Goal: Information Seeking & Learning: Learn about a topic

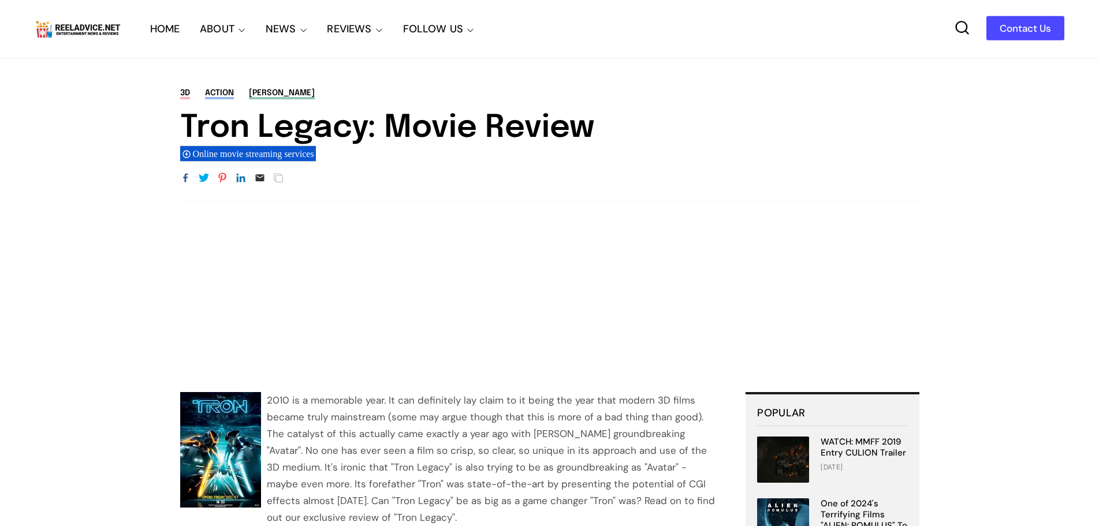
click at [966, 29] on circle at bounding box center [962, 26] width 11 height 11
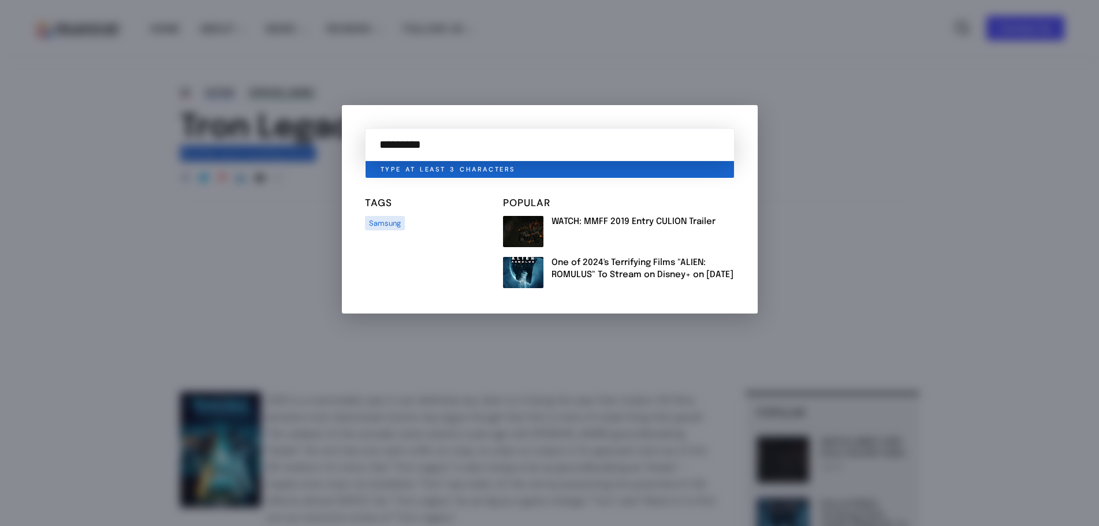
type input "*********"
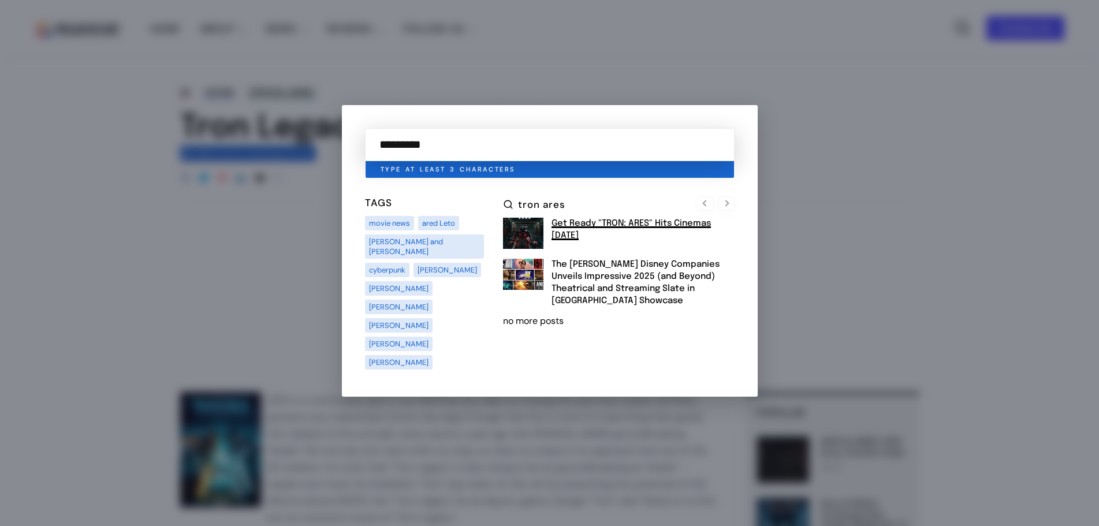
click at [597, 236] on link "Get Ready "TRON: ARES" Hits Cinemas [DATE]" at bounding box center [631, 229] width 159 height 21
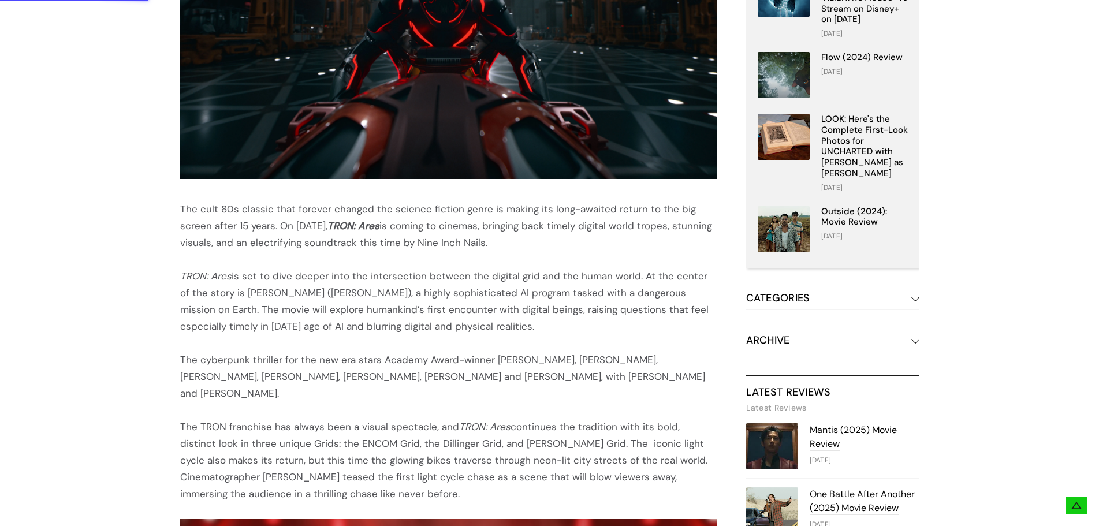
scroll to position [520, 0]
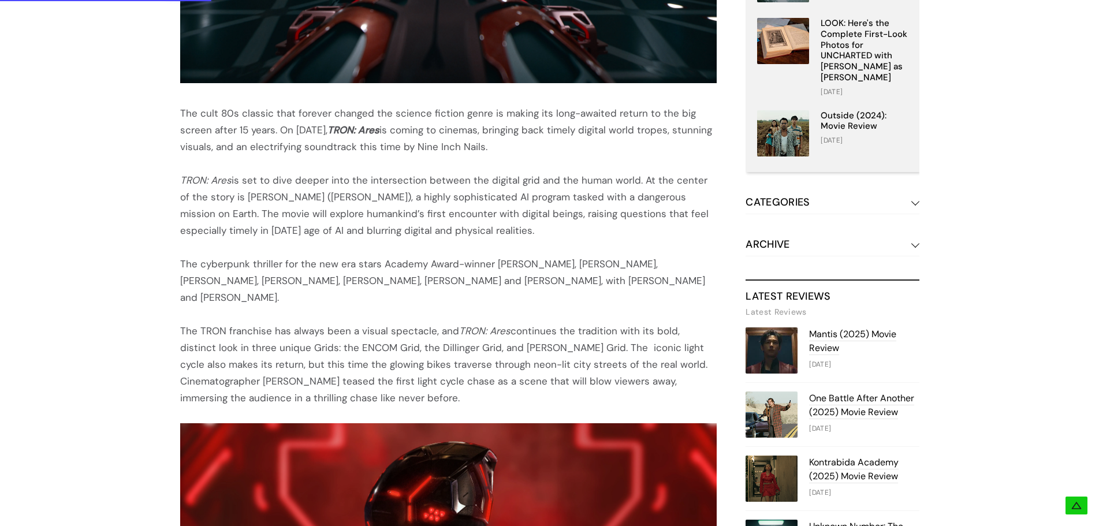
scroll to position [636, 0]
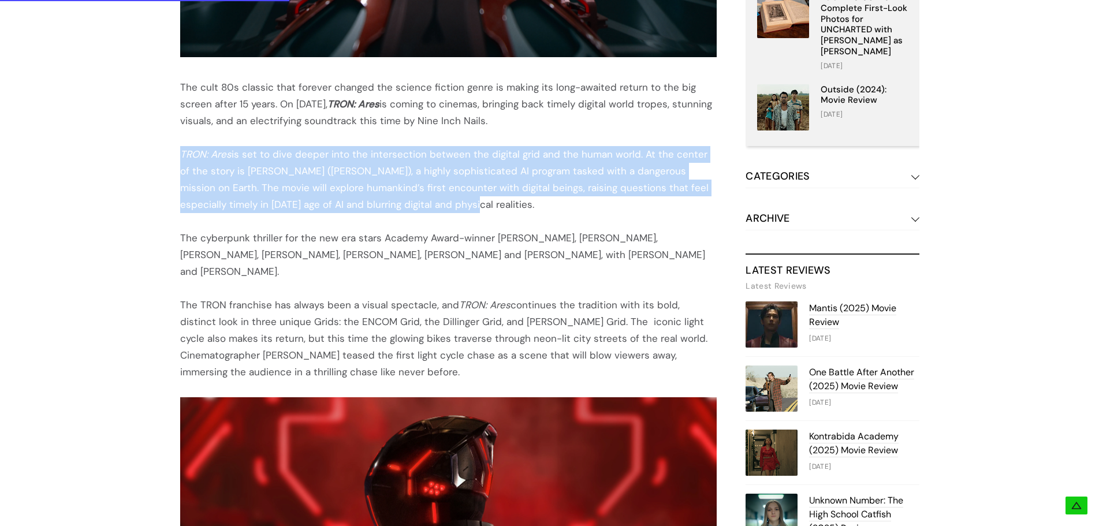
drag, startPoint x: 168, startPoint y: 189, endPoint x: 372, endPoint y: 241, distance: 209.9
click at [372, 241] on div "The cult 80s classic that forever changed the science fiction genre is making i…" at bounding box center [550, 528] width 809 height 1572
click at [372, 213] on div "TRON: Ares is set to dive deeper into the intersection between the digital grid…" at bounding box center [448, 179] width 537 height 67
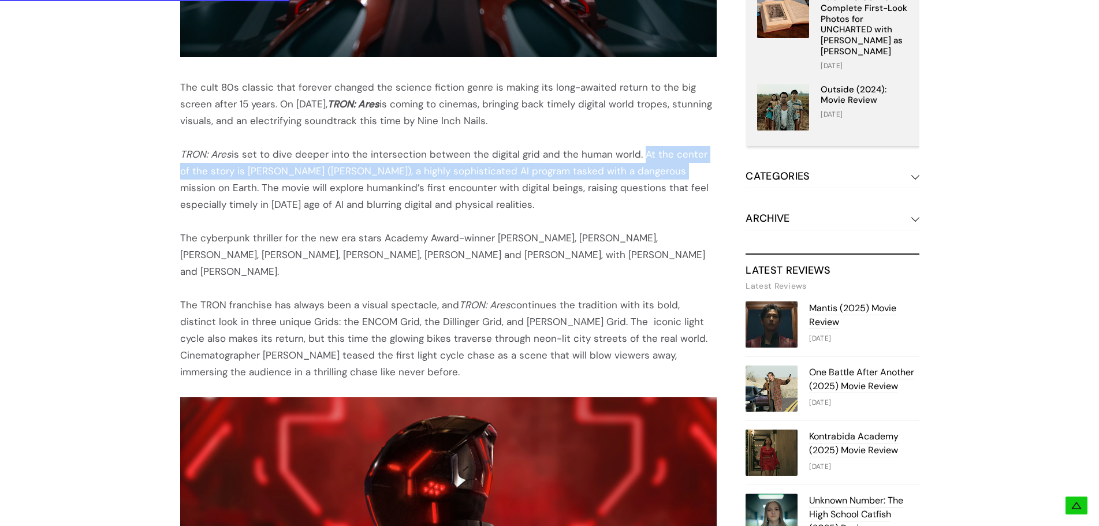
drag, startPoint x: 632, startPoint y: 192, endPoint x: 637, endPoint y: 207, distance: 15.9
click at [637, 207] on div "TRON: Ares is set to dive deeper into the intersection between the digital grid…" at bounding box center [448, 179] width 537 height 67
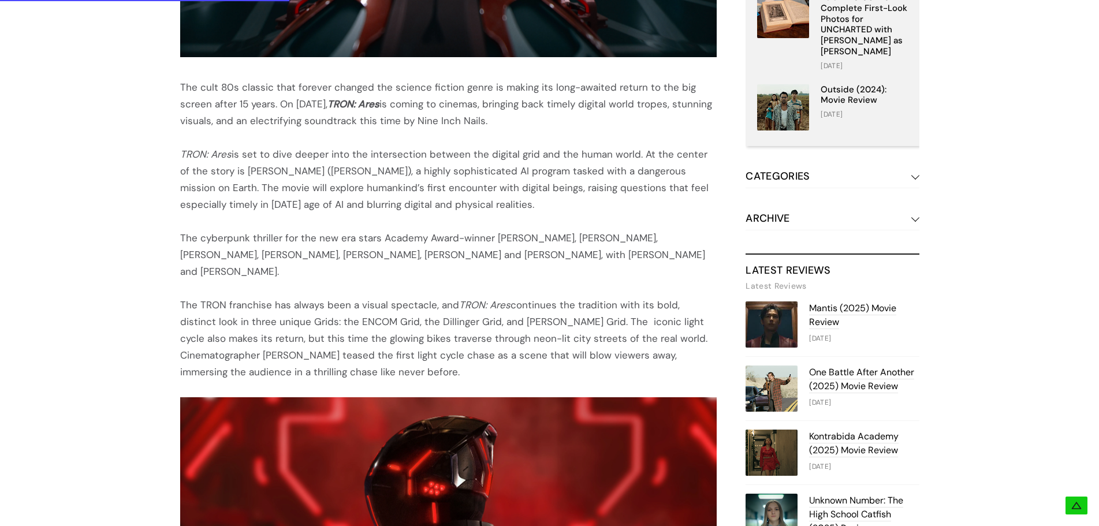
drag, startPoint x: 433, startPoint y: 242, endPoint x: 426, endPoint y: 241, distance: 7.6
click at [435, 213] on div "TRON: Ares is set to dive deeper into the intersection between the digital grid…" at bounding box center [448, 179] width 537 height 67
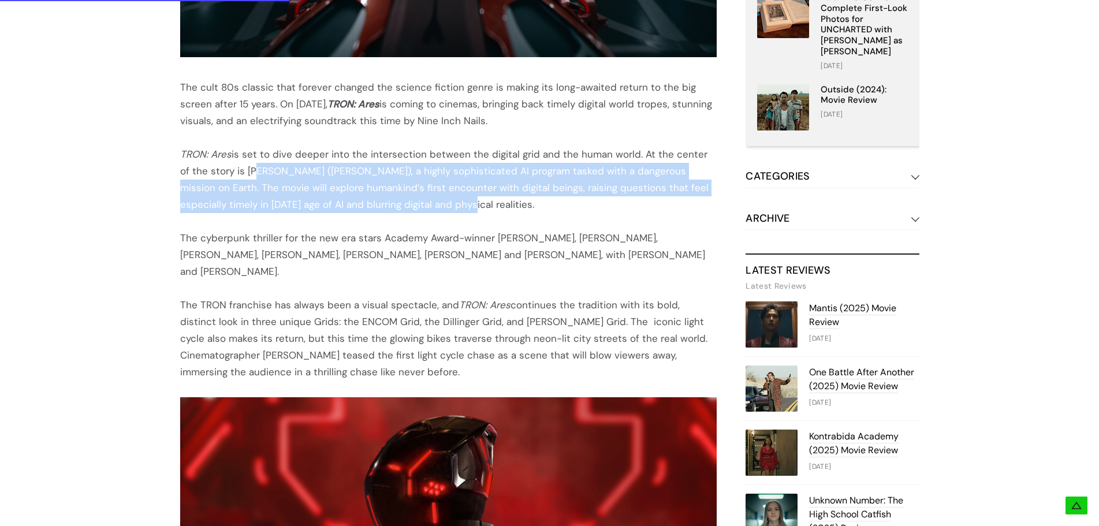
drag, startPoint x: 239, startPoint y: 206, endPoint x: 370, endPoint y: 236, distance: 134.7
click at [370, 213] on div "TRON: Ares is set to dive deeper into the intersection between the digital grid…" at bounding box center [448, 179] width 537 height 67
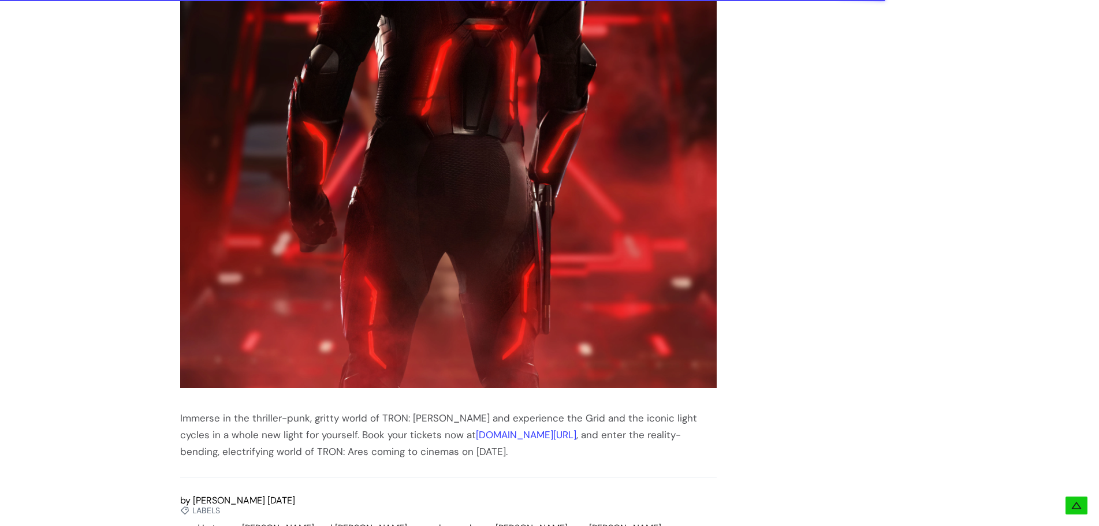
scroll to position [1387, 0]
